Goal: Information Seeking & Learning: Understand process/instructions

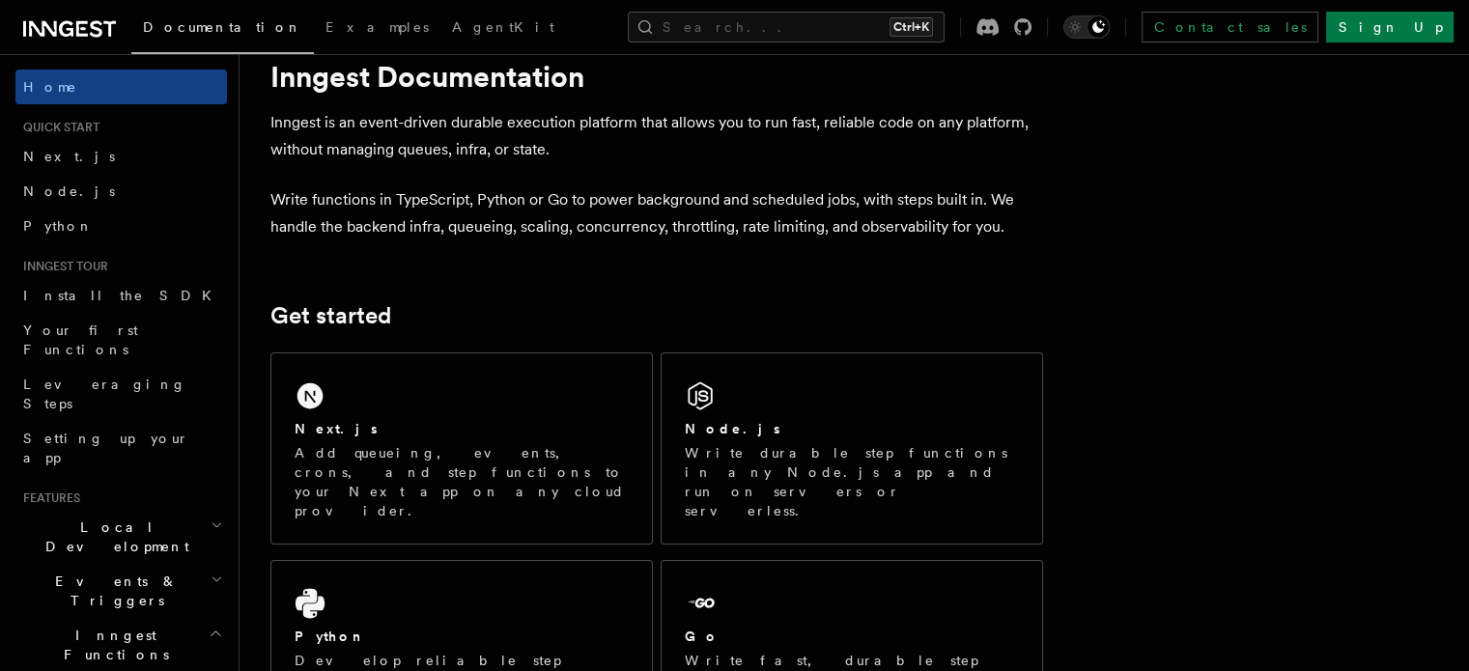
scroll to position [97, 0]
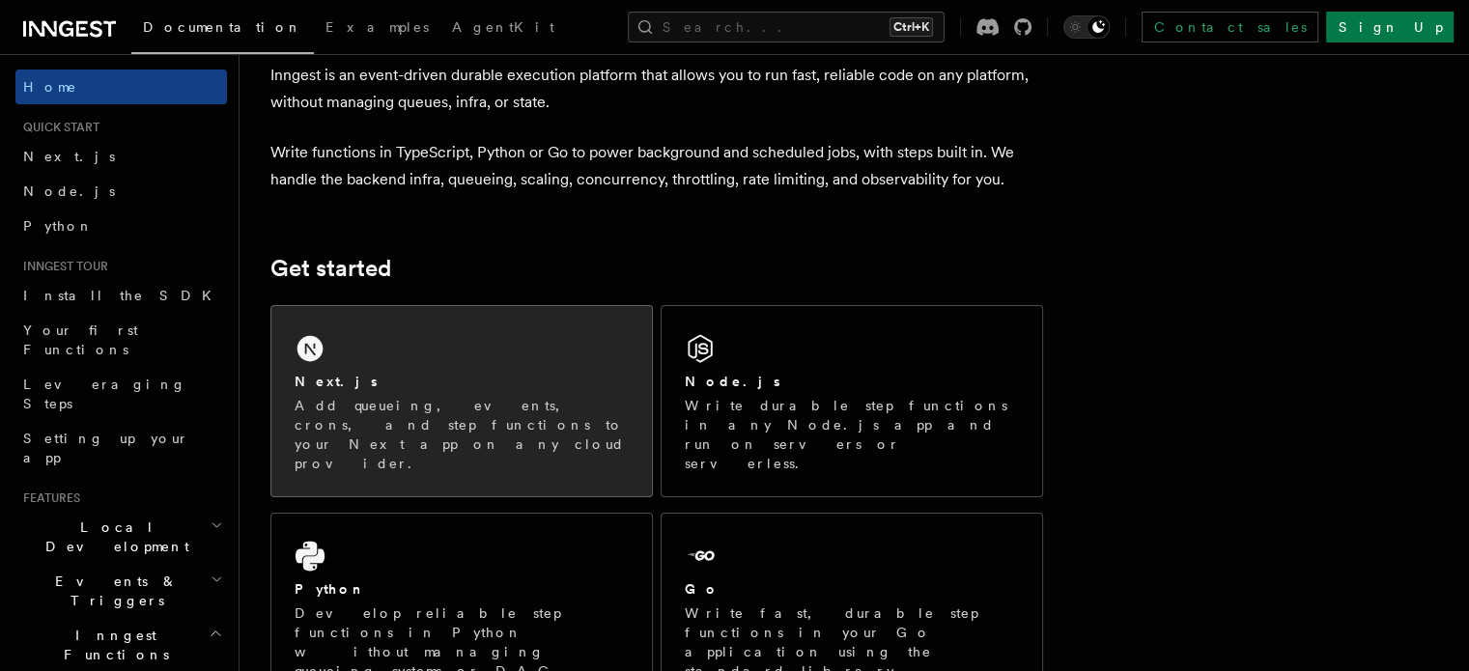
click at [460, 334] on div "Next.js Add queueing, events, crons, and step functions to your Next app on any…" at bounding box center [461, 401] width 380 height 190
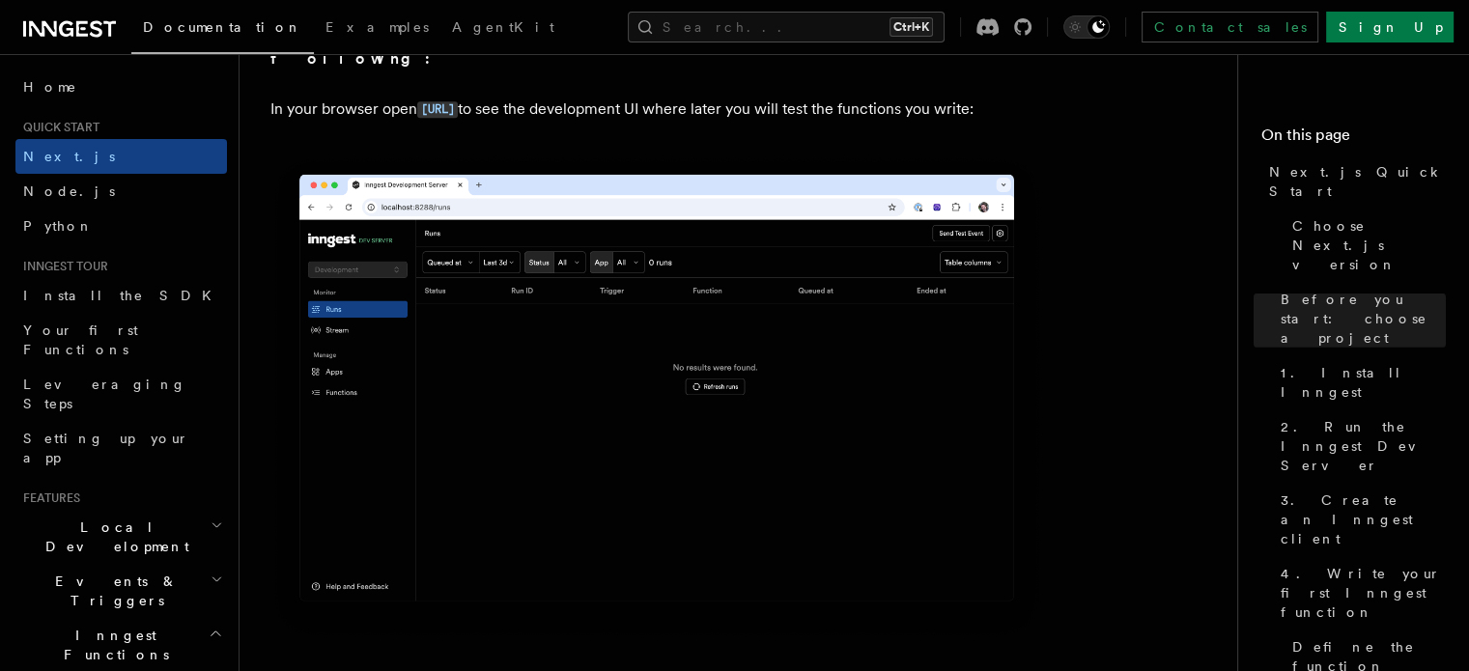
scroll to position [1545, 0]
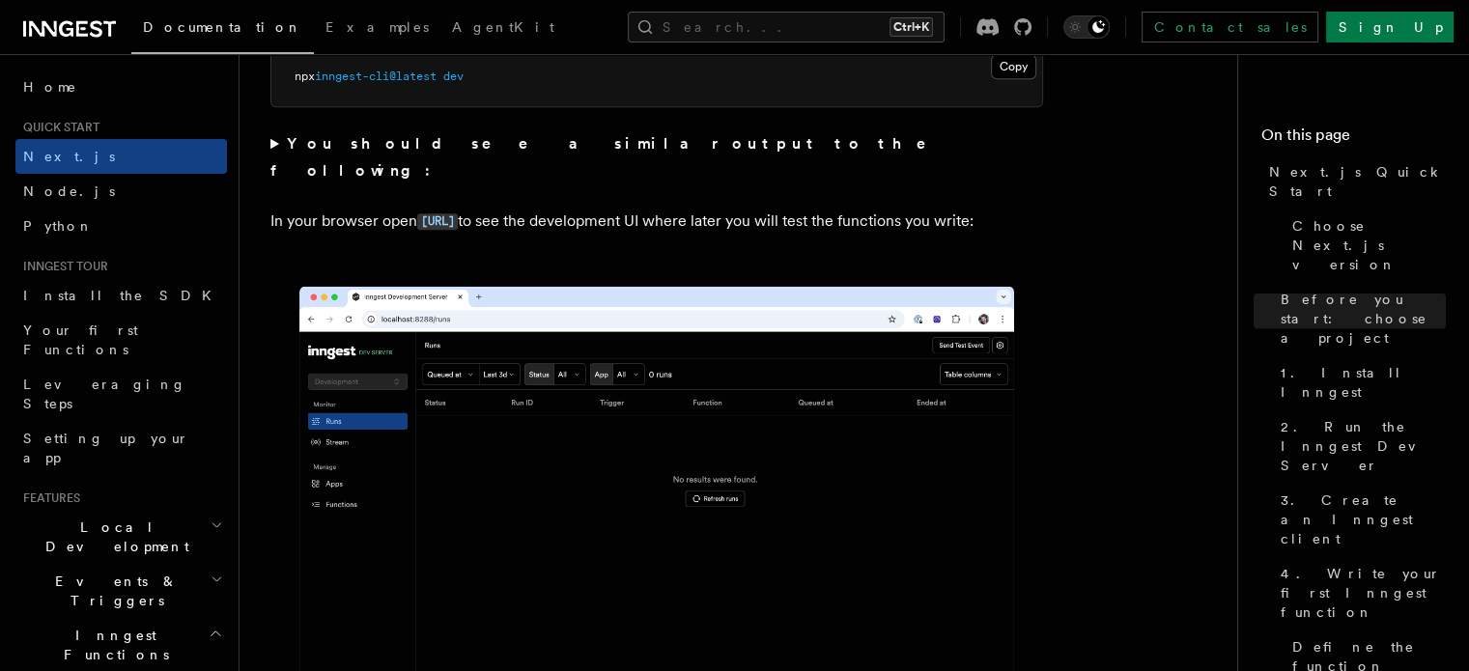
click at [88, 42] on div "Documentation Examples AgentKit Search... Ctrl+K Contact sales Sign Up" at bounding box center [734, 27] width 1469 height 54
click at [99, 32] on icon at bounding box center [96, 28] width 13 height 16
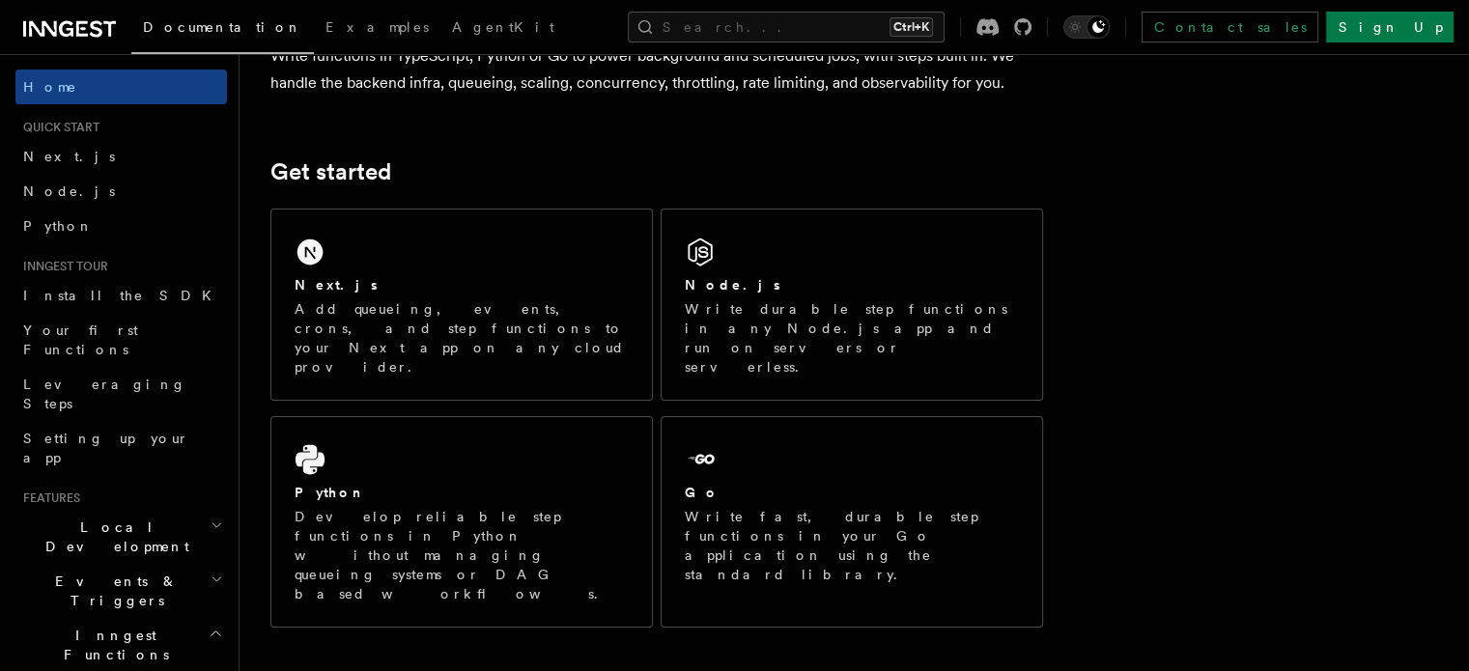
click at [487, 263] on div "Next.js Add queueing, events, crons, and step functions to your Next app on any…" at bounding box center [461, 305] width 380 height 190
